Goal: Task Accomplishment & Management: Manage account settings

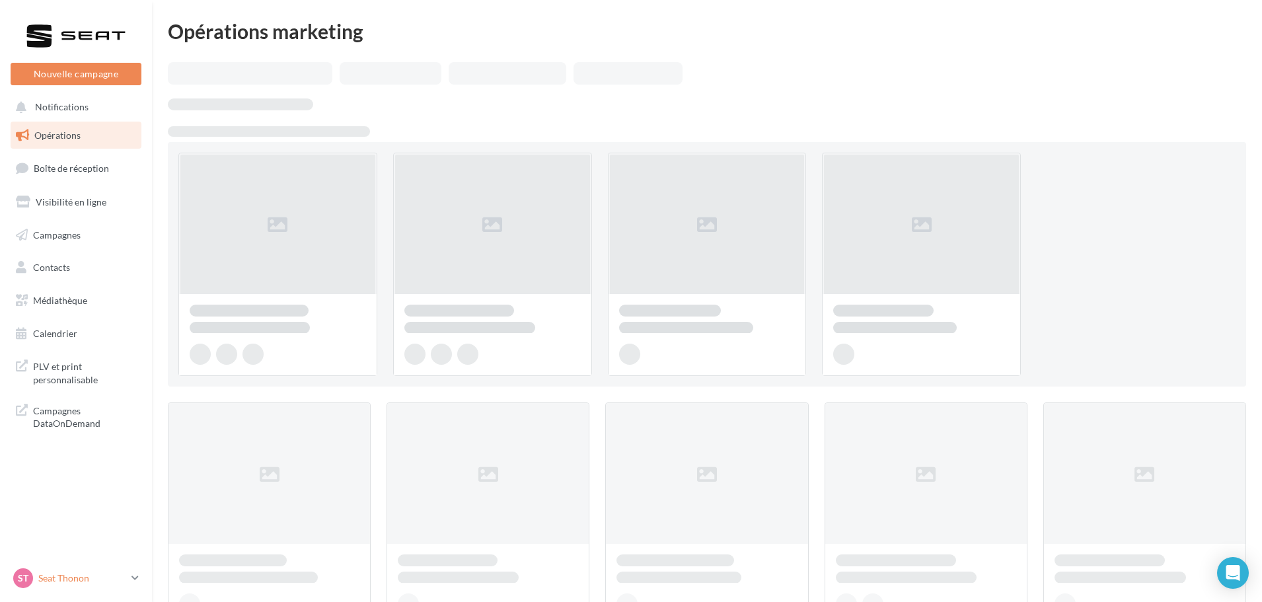
click at [62, 579] on p "Seat Thonon" at bounding box center [82, 577] width 88 height 13
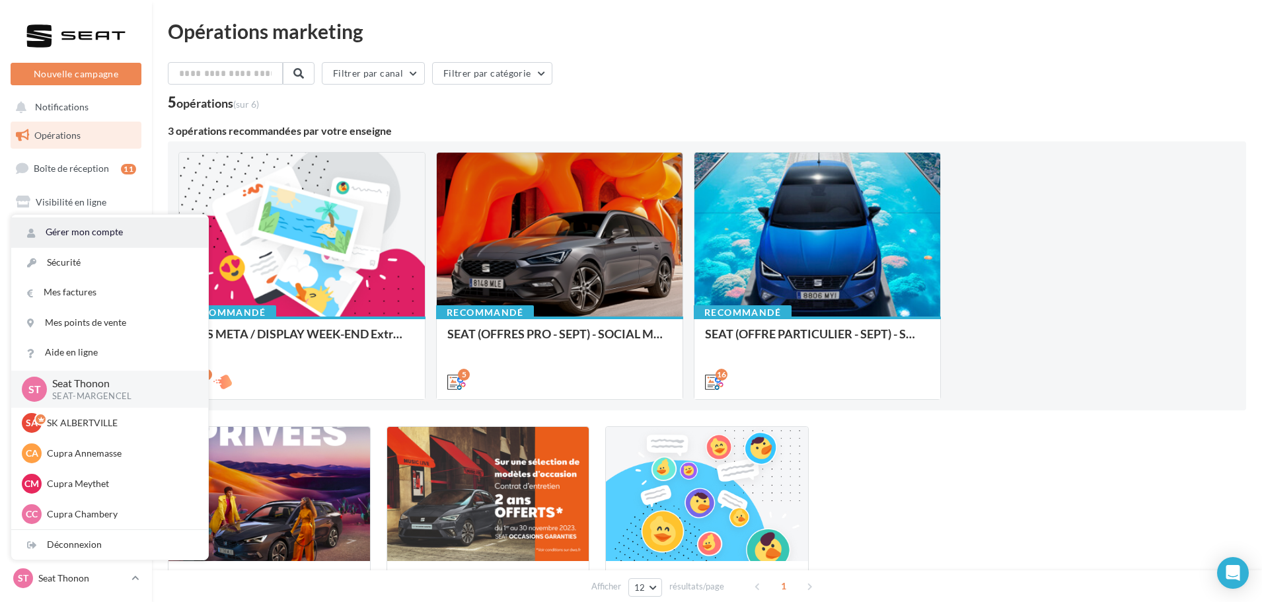
click at [56, 245] on link "Gérer mon compte" at bounding box center [109, 232] width 197 height 30
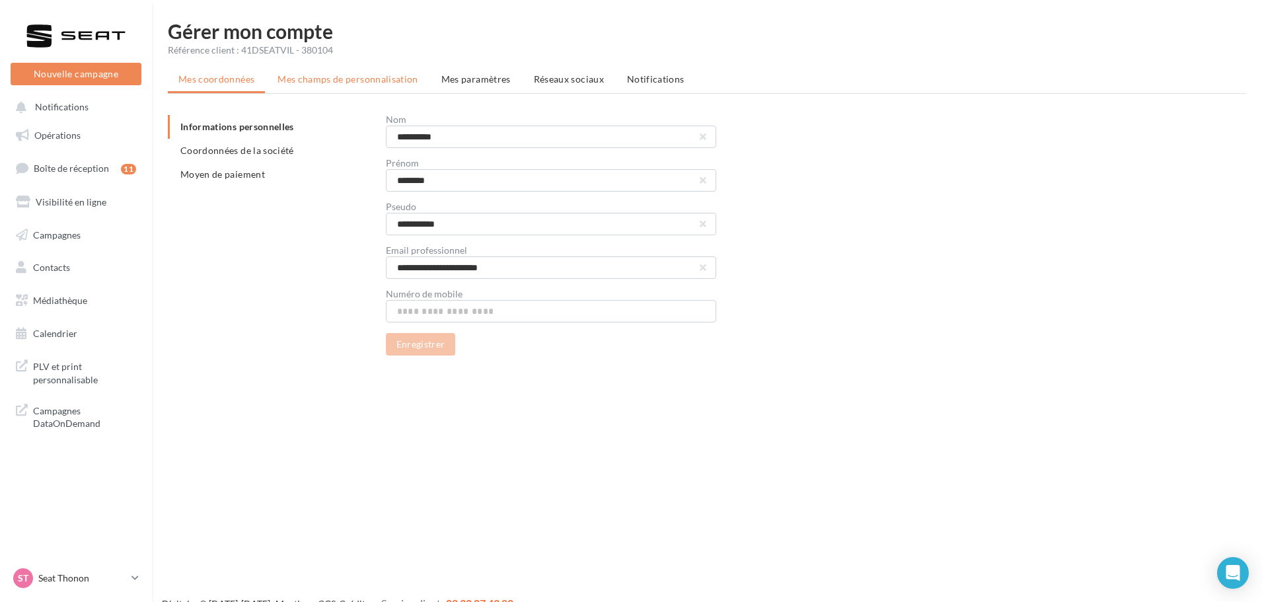
click at [344, 85] on li "Mes champs de personnalisation" at bounding box center [348, 79] width 162 height 24
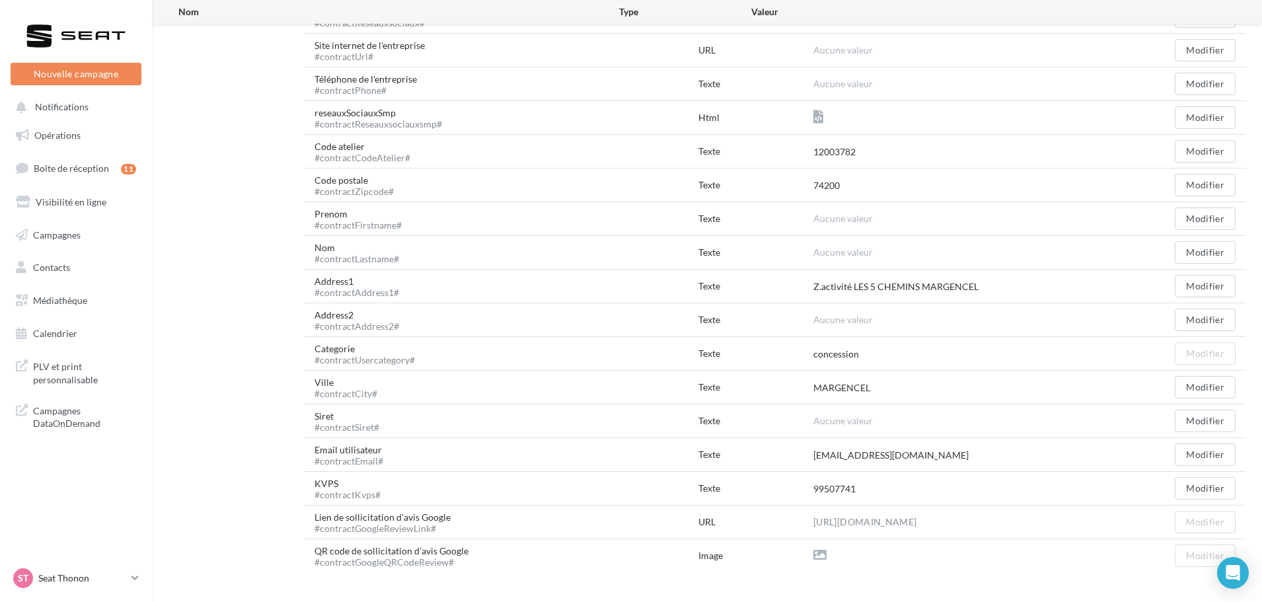
scroll to position [367, 0]
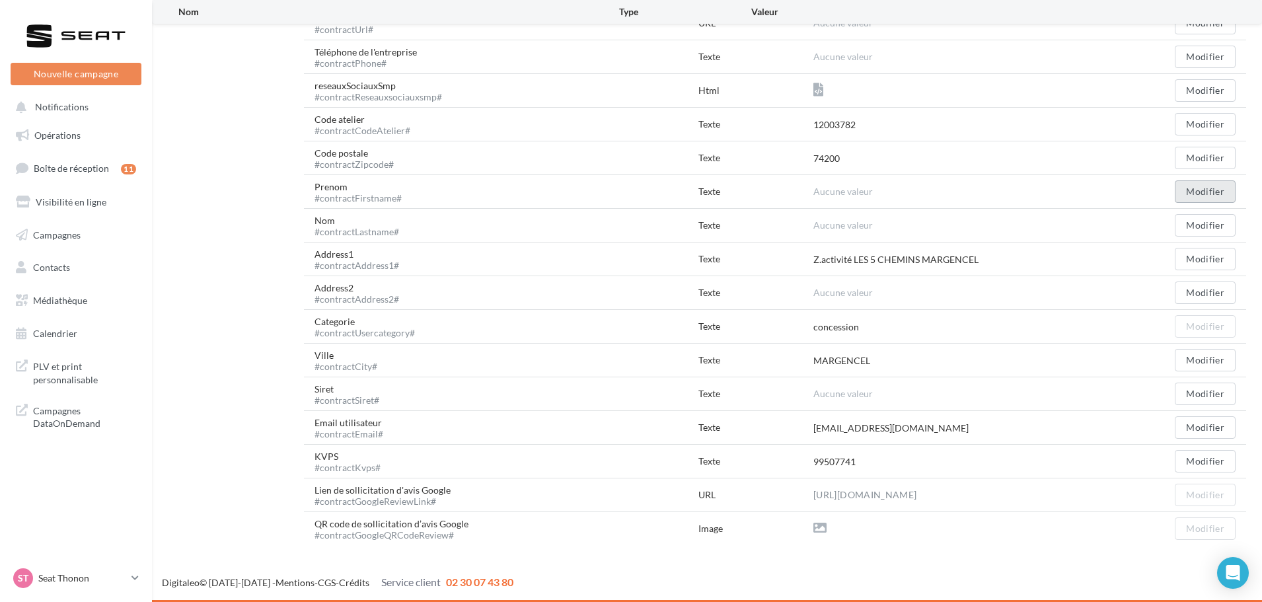
click at [1190, 190] on button "Modifier" at bounding box center [1205, 191] width 61 height 22
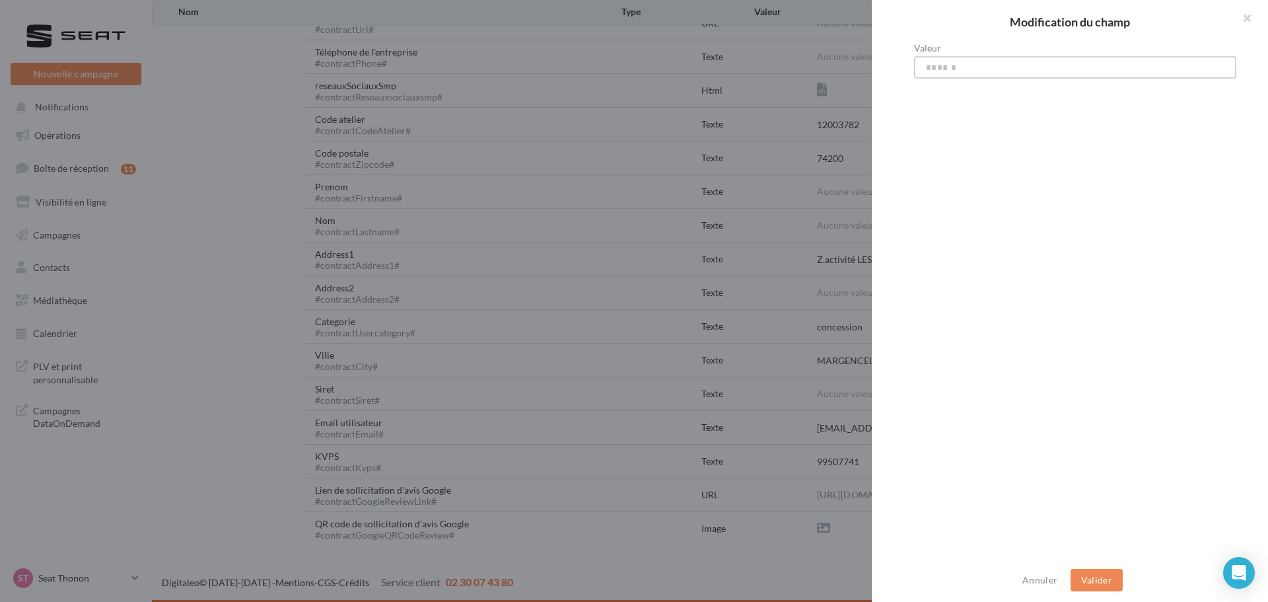
click at [922, 65] on input "Valeur" at bounding box center [1075, 67] width 322 height 22
type input "****"
click at [1116, 580] on button "Valider" at bounding box center [1097, 580] width 52 height 22
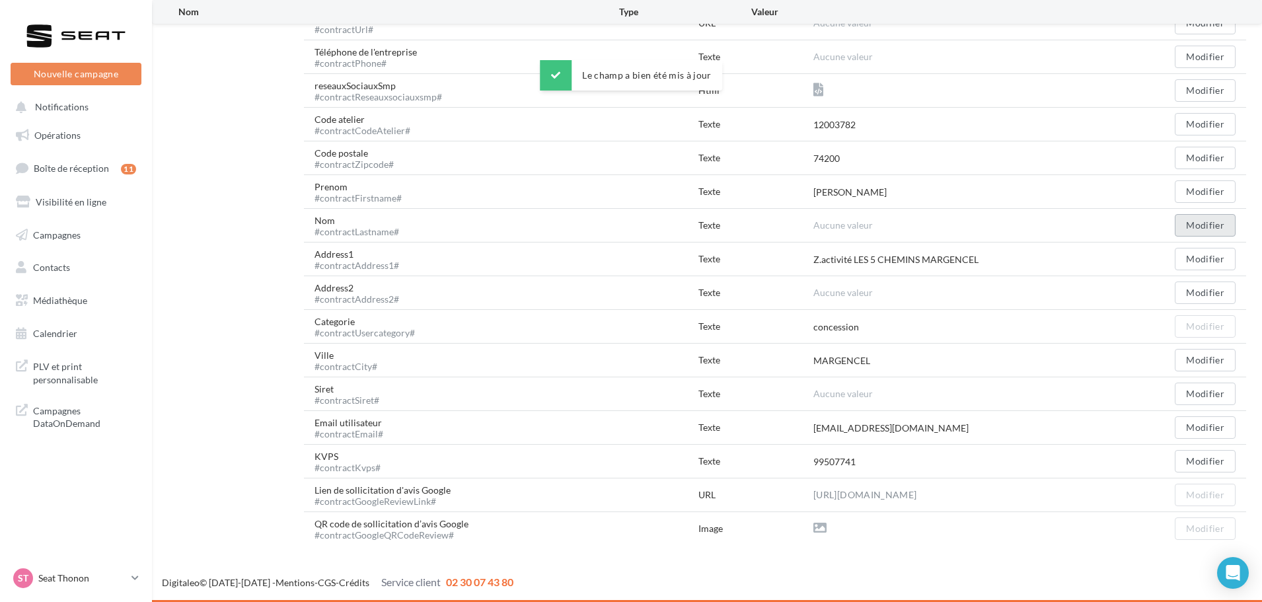
click at [1186, 217] on button "Modifier" at bounding box center [1205, 225] width 61 height 22
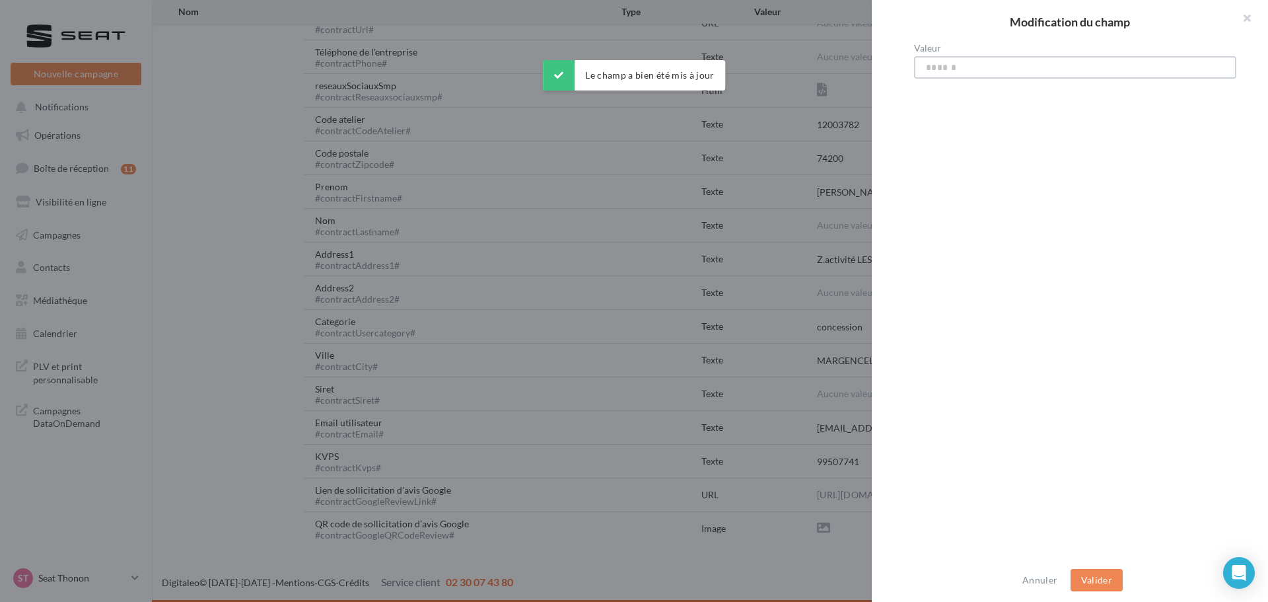
click at [973, 73] on input "Valeur" at bounding box center [1075, 67] width 322 height 22
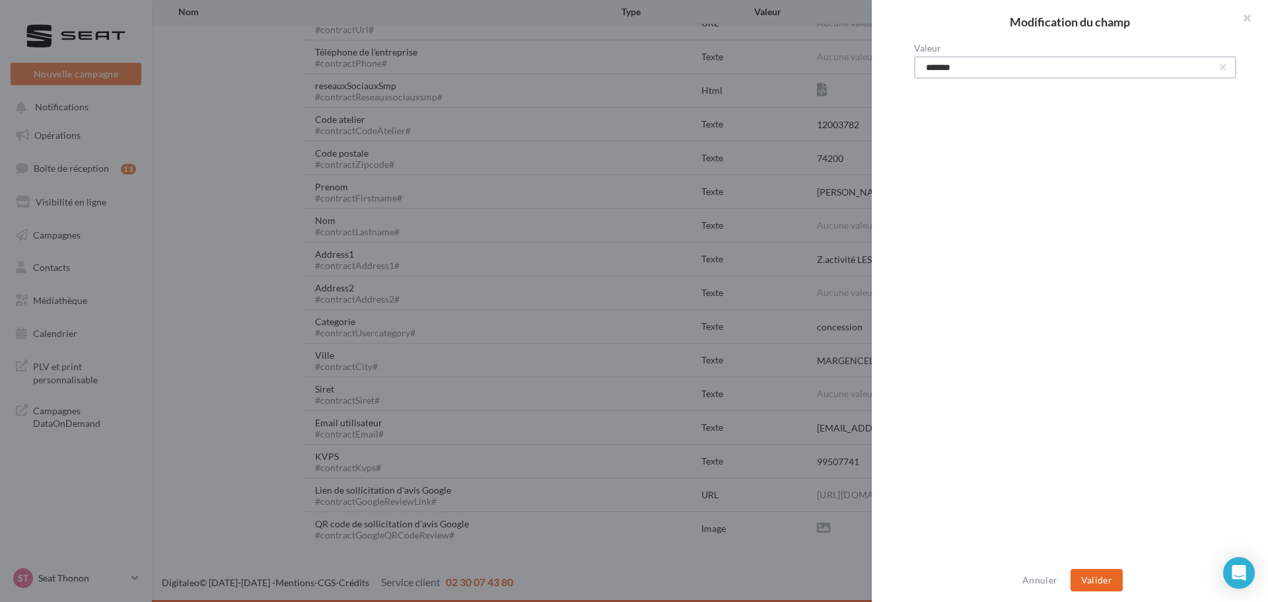
type input "*******"
click at [1091, 574] on button "Valider" at bounding box center [1097, 580] width 52 height 22
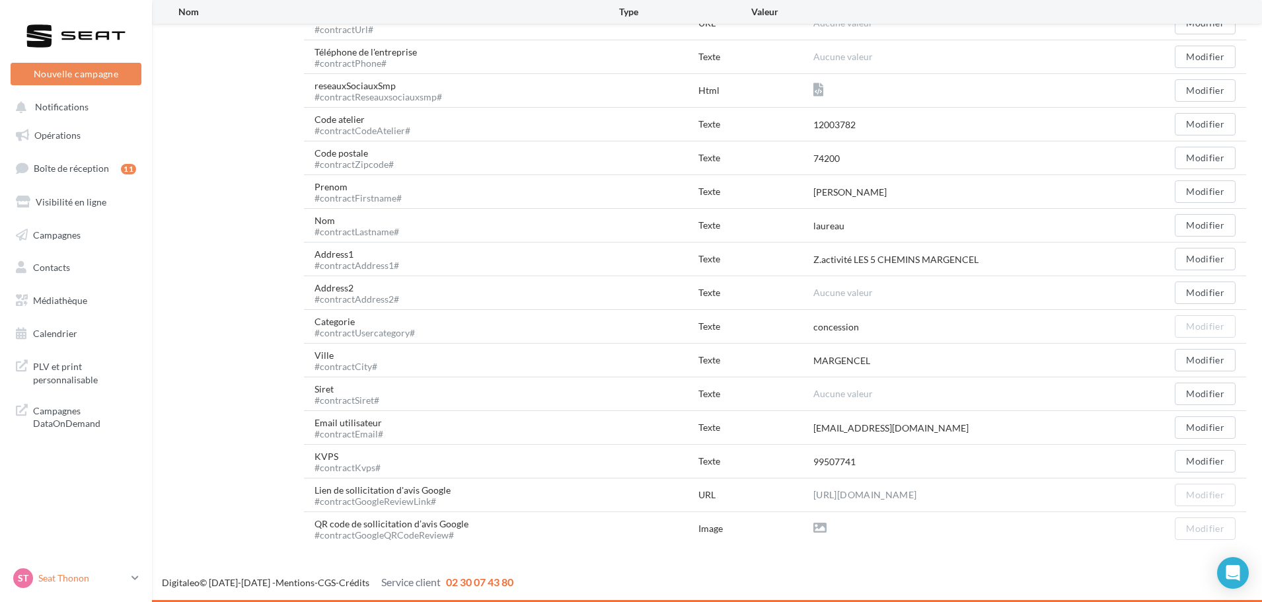
click at [141, 579] on link "ST Seat Thonon SEAT-MARGENCEL" at bounding box center [76, 577] width 131 height 25
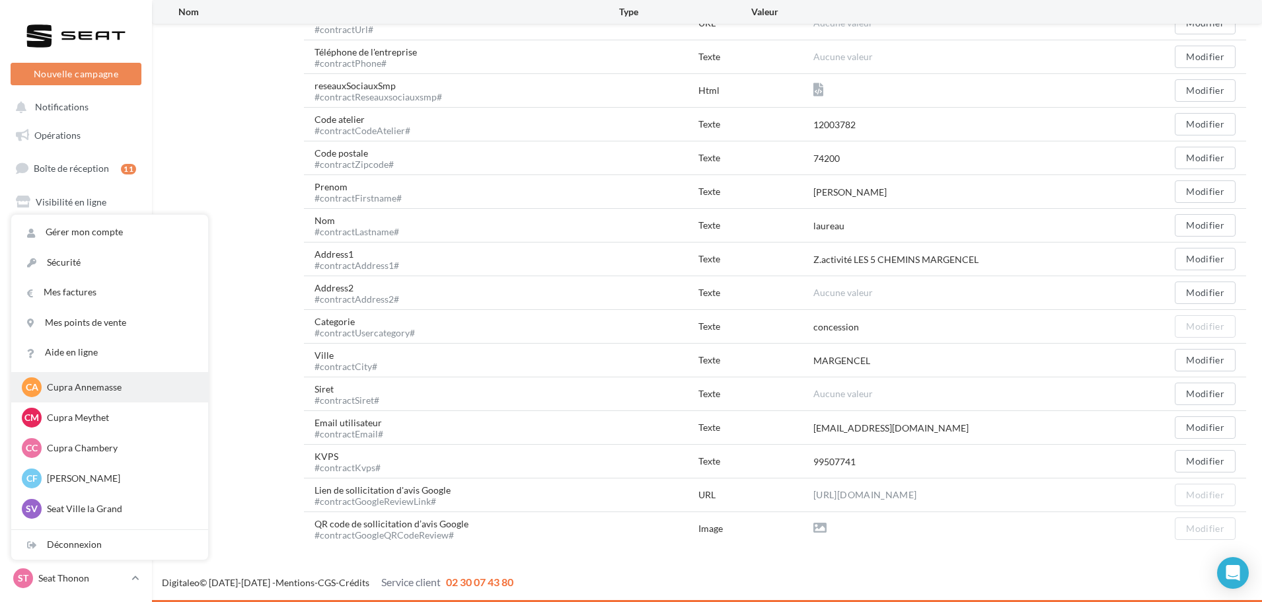
scroll to position [132, 0]
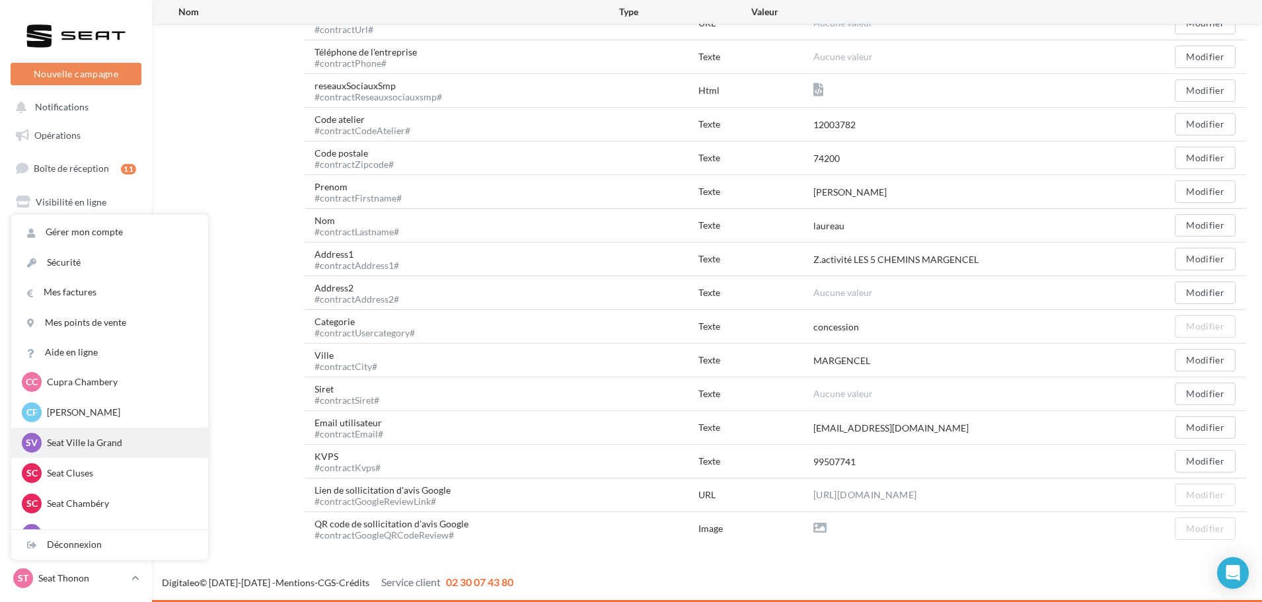
click at [120, 444] on p "Seat Ville la Grand" at bounding box center [119, 442] width 145 height 13
